Goal: Transaction & Acquisition: Obtain resource

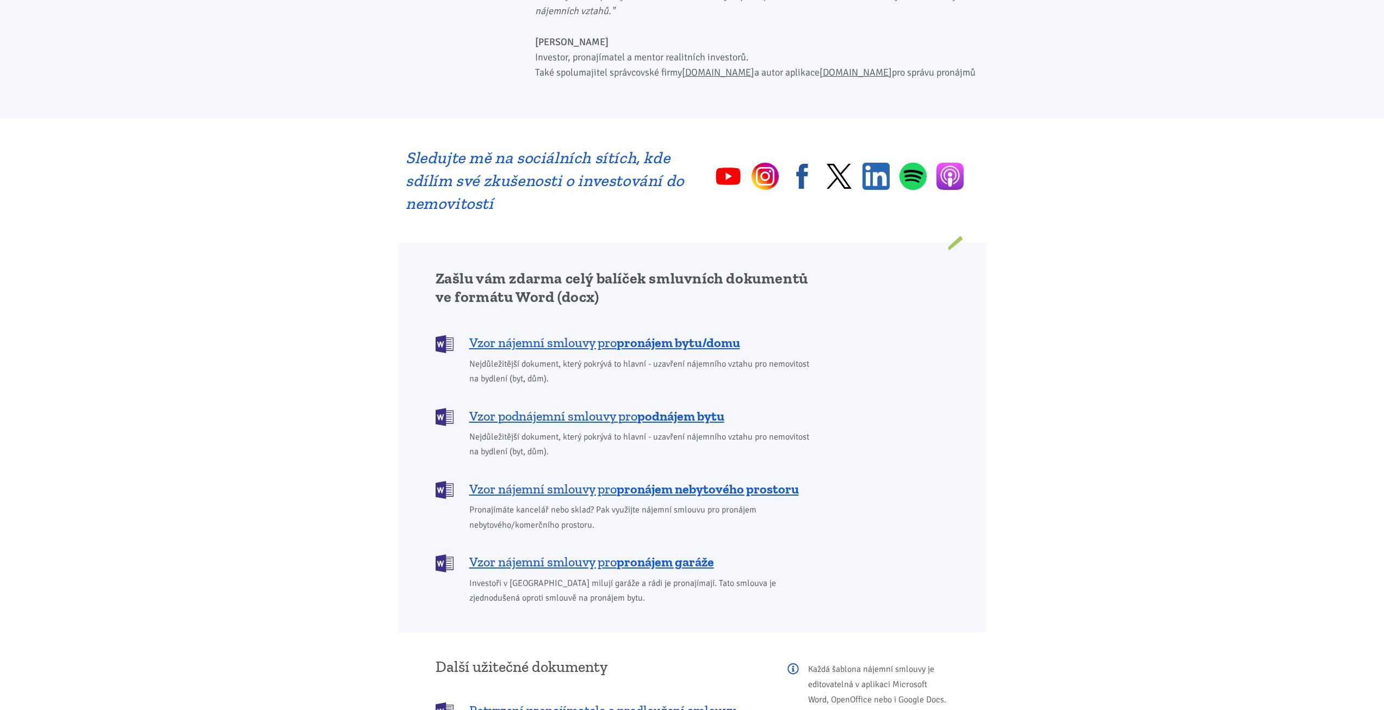
scroll to position [925, 0]
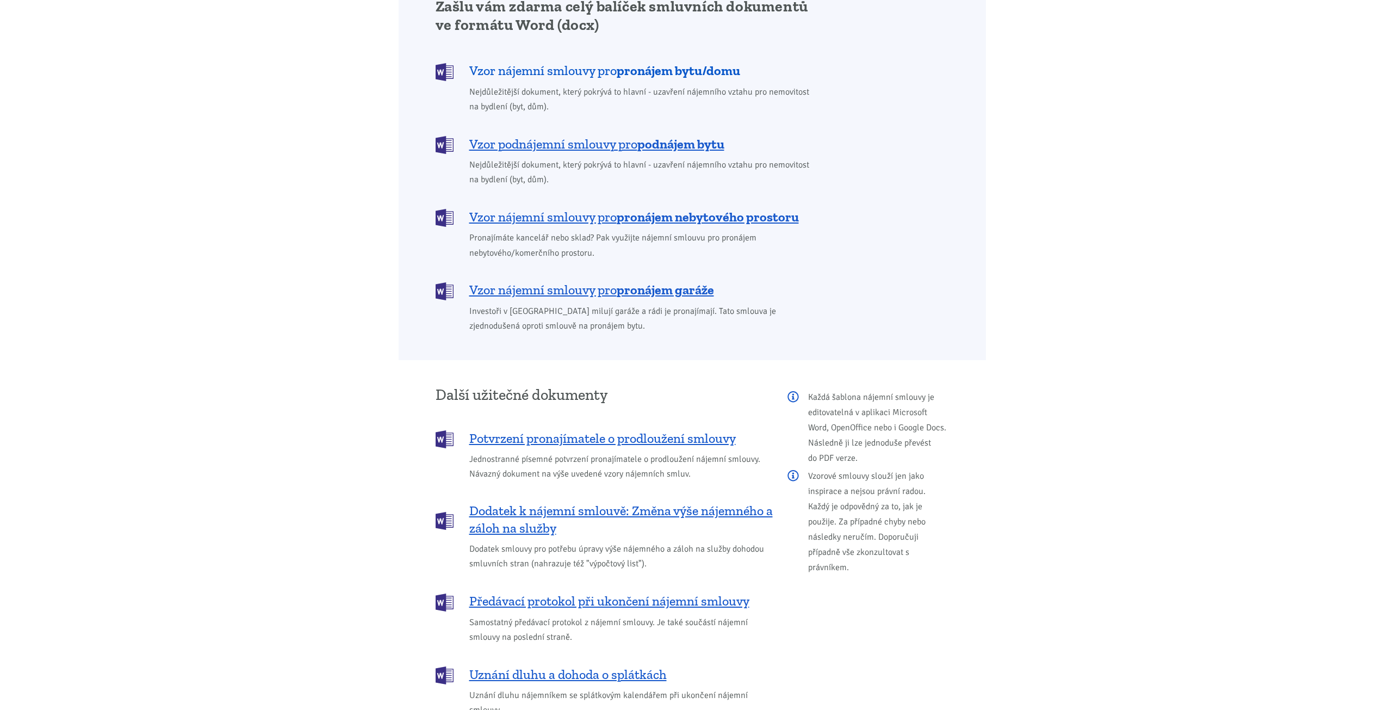
click at [546, 62] on span "Vzor nájemní smlouvy pro pronájem bytu/domu" at bounding box center [604, 70] width 271 height 17
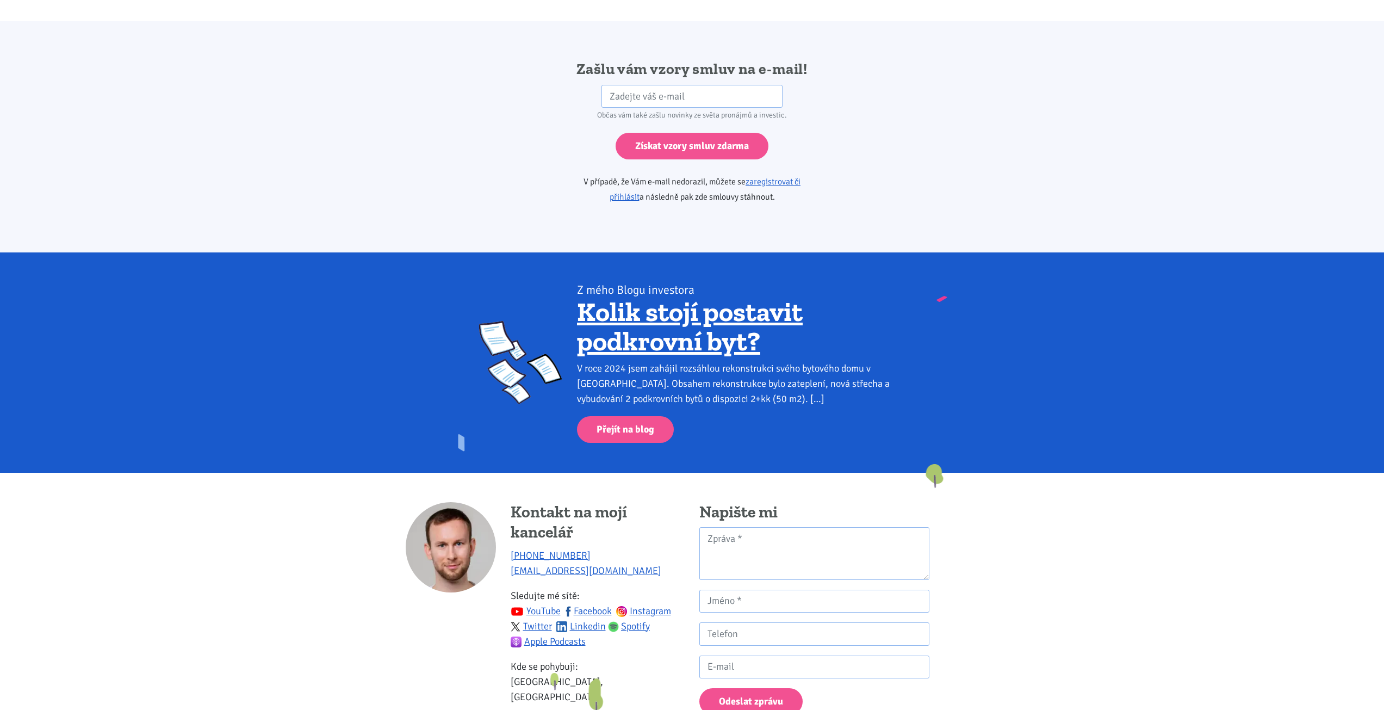
scroll to position [1817, 0]
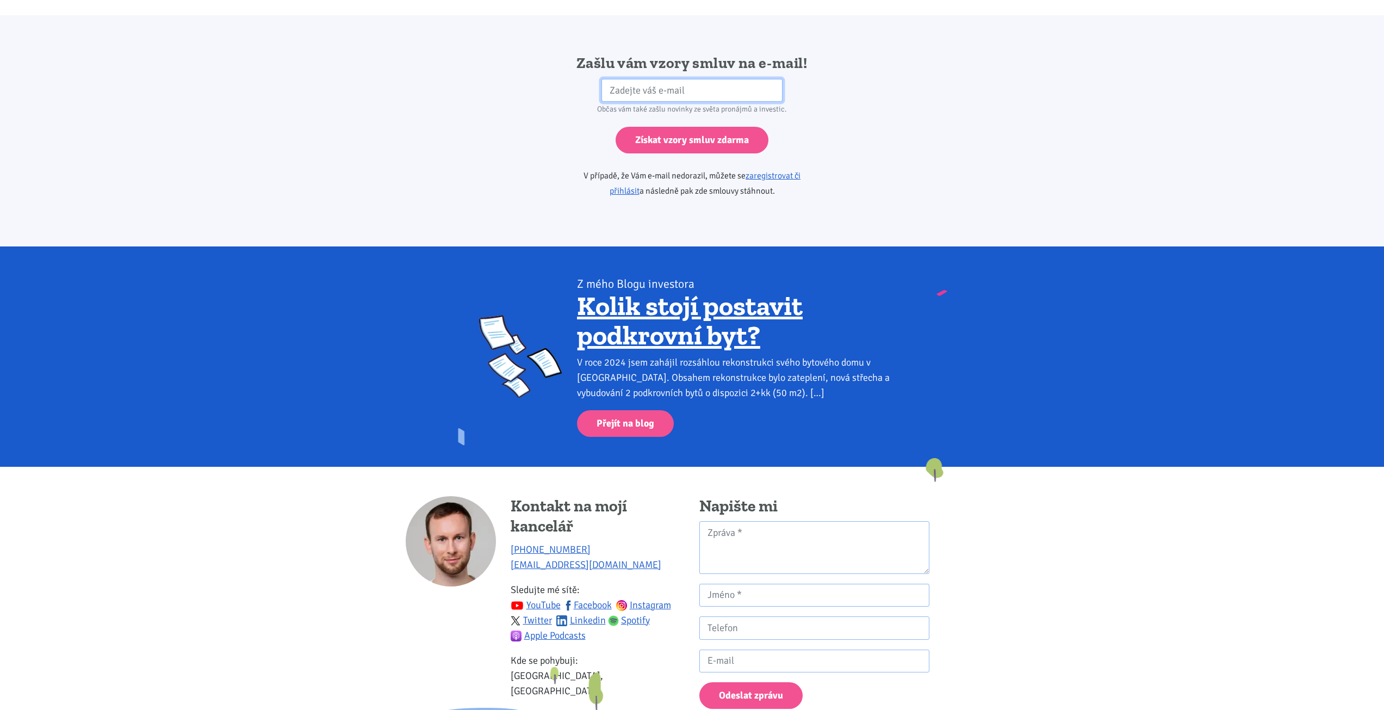
click at [657, 79] on input "email" at bounding box center [692, 90] width 181 height 23
type input "[EMAIL_ADDRESS][DOMAIN_NAME]"
click at [682, 79] on input "[EMAIL_ADDRESS][DOMAIN_NAME]" at bounding box center [692, 90] width 181 height 23
drag, startPoint x: 728, startPoint y: 73, endPoint x: 555, endPoint y: 83, distance: 173.3
click at [555, 83] on div "[EMAIL_ADDRESS][DOMAIN_NAME]" at bounding box center [693, 90] width 294 height 23
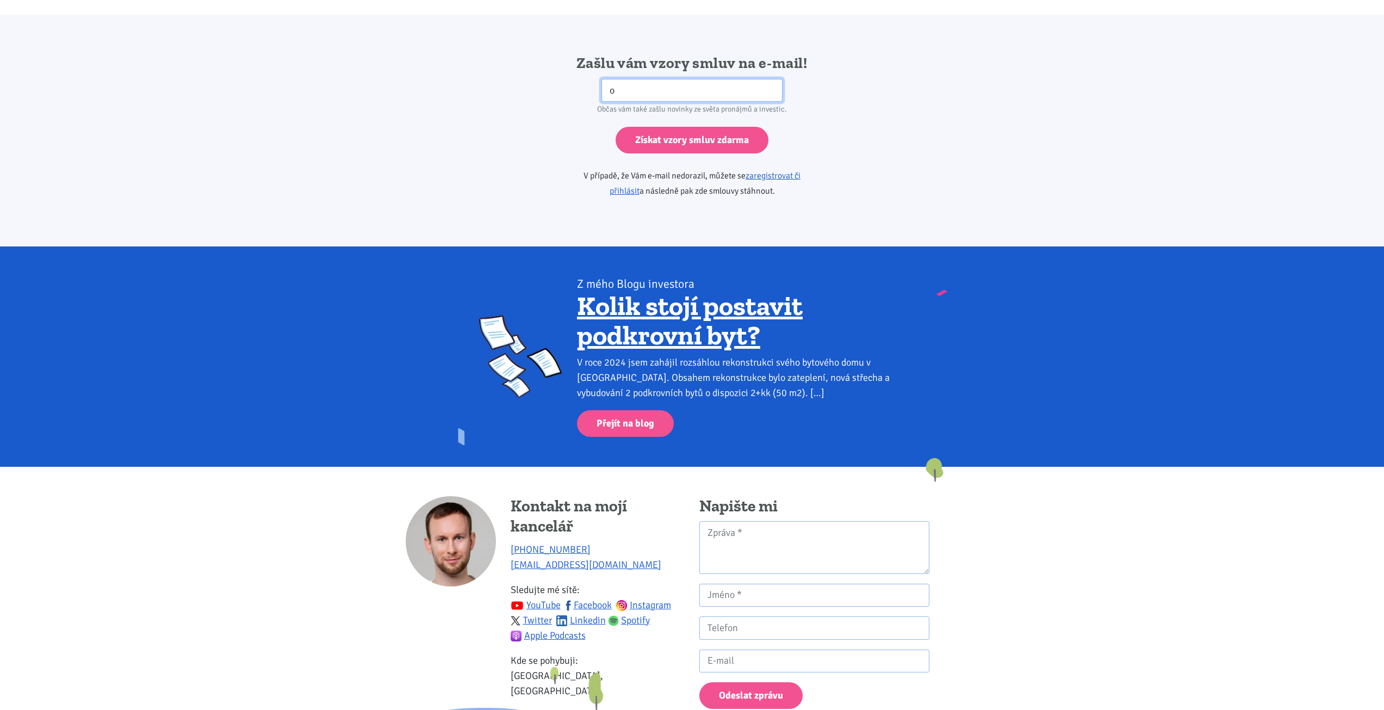
type input "[EMAIL_ADDRESS][PERSON_NAME][DOMAIN_NAME]"
click at [711, 127] on input "Získat vzory smluv zdarma" at bounding box center [692, 140] width 153 height 27
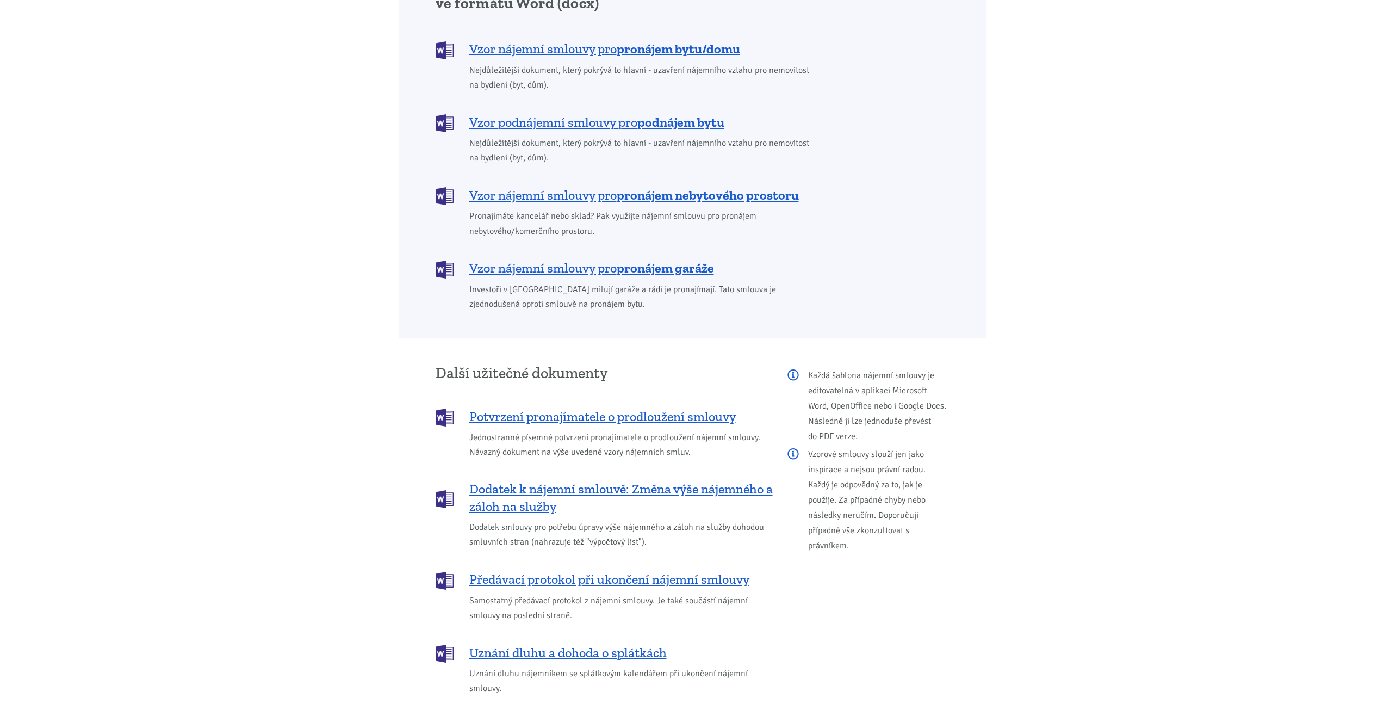
scroll to position [783, 0]
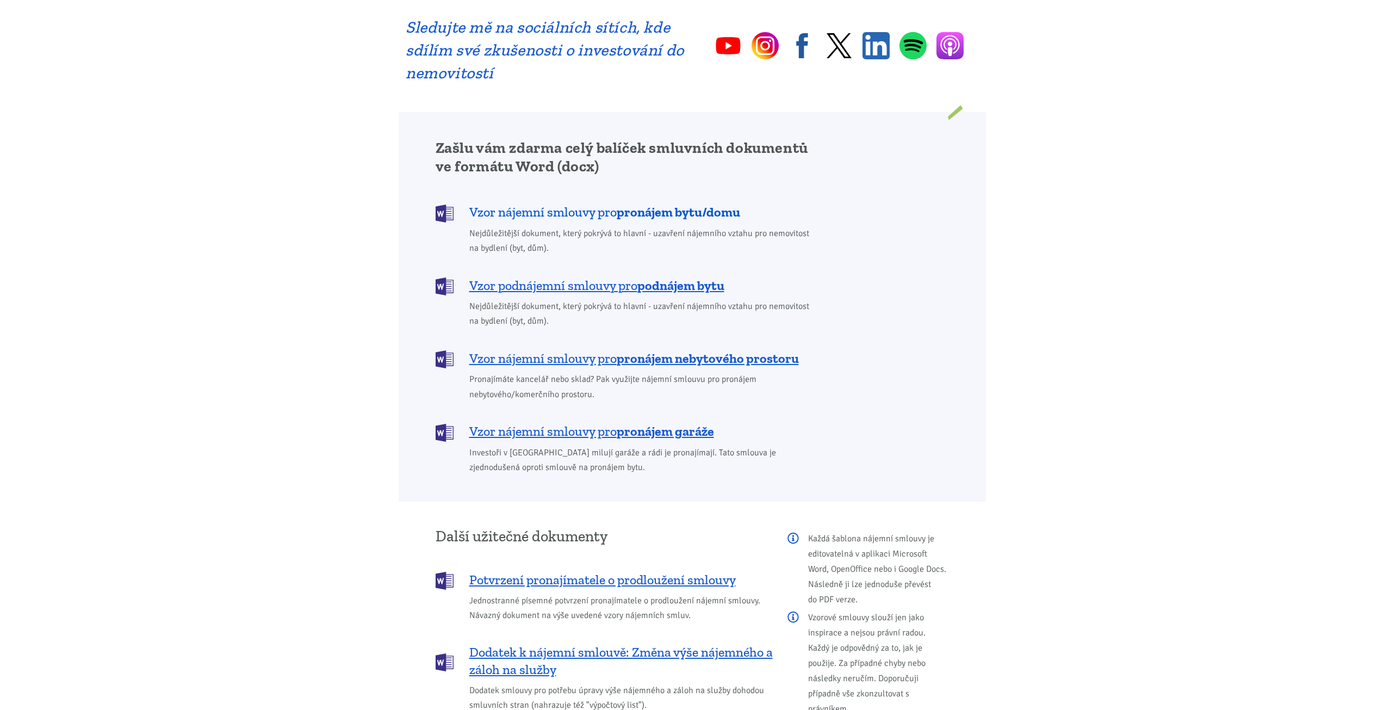
click at [565, 203] on span "Vzor nájemní smlouvy pro pronájem bytu/domu" at bounding box center [604, 211] width 271 height 17
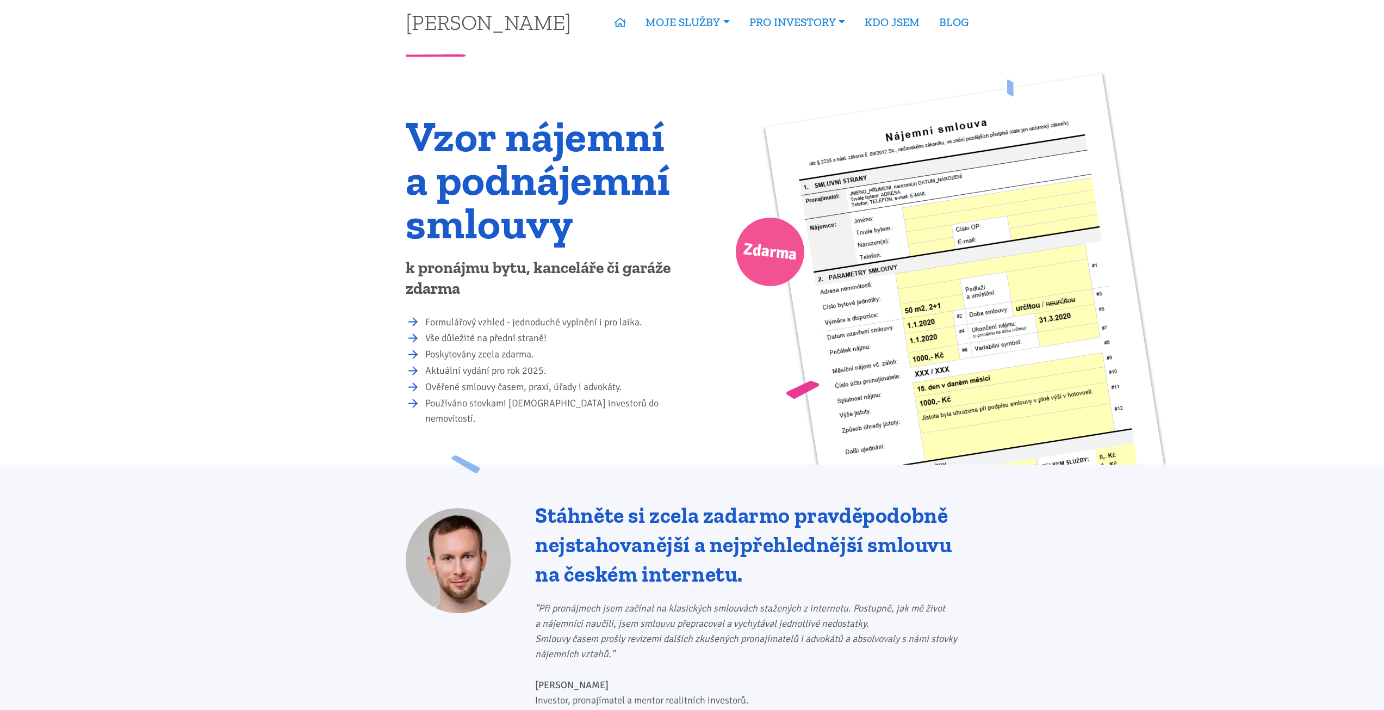
scroll to position [0, 0]
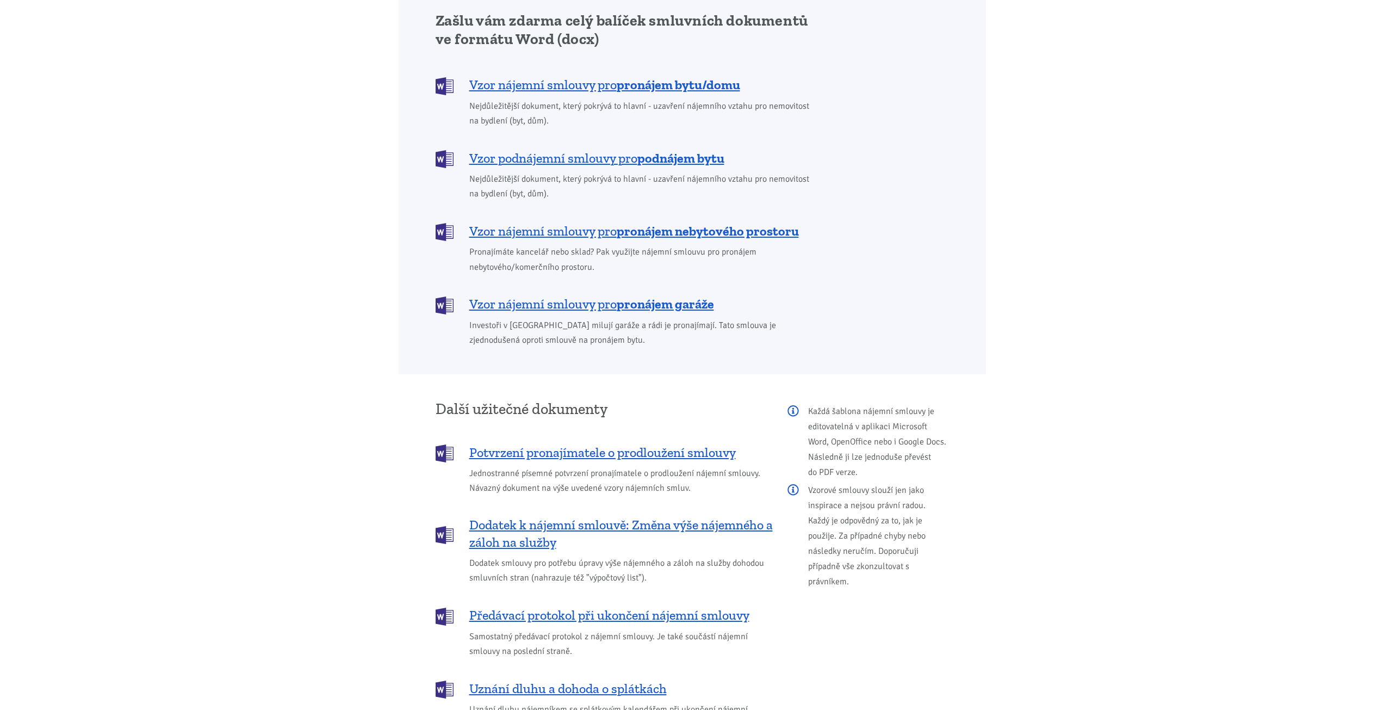
drag, startPoint x: 506, startPoint y: 202, endPoint x: 589, endPoint y: 214, distance: 84.2
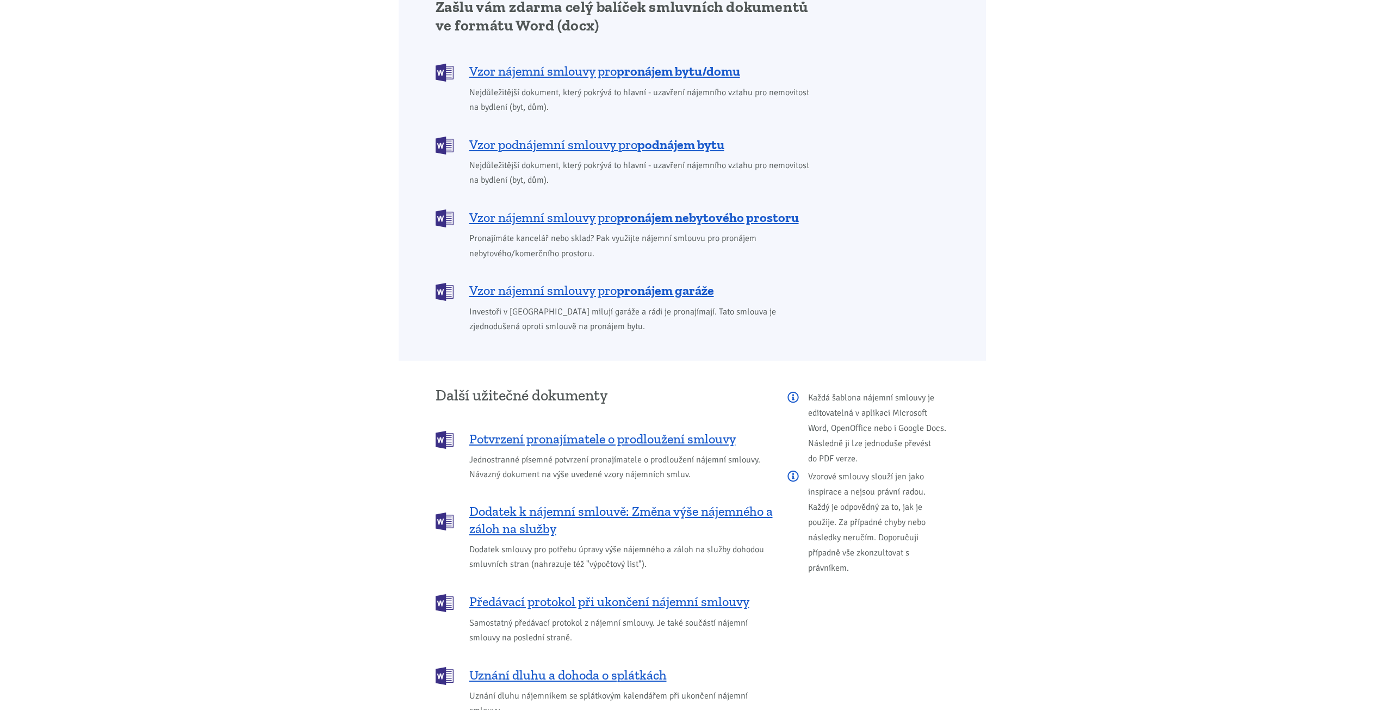
scroll to position [925, 0]
drag, startPoint x: 528, startPoint y: 191, endPoint x: 110, endPoint y: 5, distance: 457.6
